Goal: Task Accomplishment & Management: Manage account settings

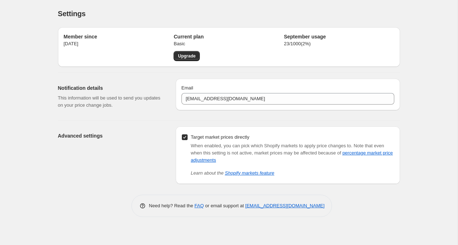
click at [148, 121] on div "Advanced settings Target market prices directly When enabled, you can pick whic…" at bounding box center [226, 152] width 348 height 63
click at [185, 135] on input "Target market prices directly" at bounding box center [185, 138] width 6 height 6
checkbox input "false"
click at [208, 160] on link "percentage market price adjustments" at bounding box center [292, 156] width 202 height 13
click at [81, 166] on div "Advanced settings" at bounding box center [114, 156] width 112 height 58
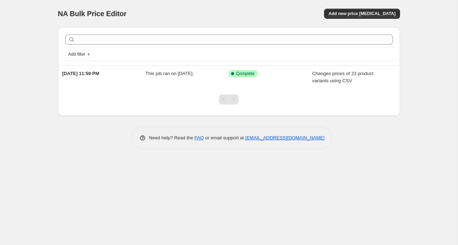
click at [109, 139] on div "Need help? Read the FAQ or email support at support+a64479@northern-apps.com" at bounding box center [232, 138] width 336 height 22
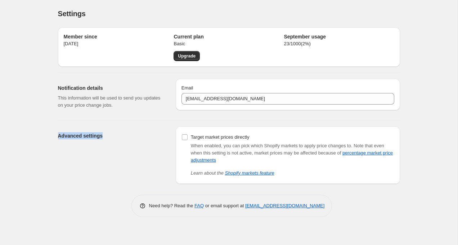
drag, startPoint x: 59, startPoint y: 135, endPoint x: 107, endPoint y: 135, distance: 48.6
click at [107, 135] on h2 "Advanced settings" at bounding box center [111, 135] width 106 height 7
click at [94, 135] on h2 "Advanced settings" at bounding box center [111, 135] width 106 height 7
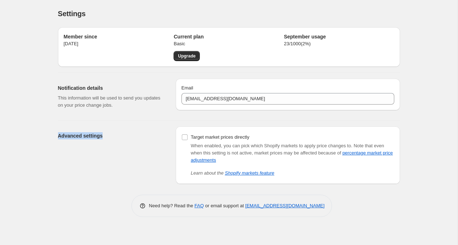
click at [79, 138] on h2 "Advanced settings" at bounding box center [111, 135] width 106 height 7
click at [90, 136] on h2 "Advanced settings" at bounding box center [111, 135] width 106 height 7
